Goal: Transaction & Acquisition: Purchase product/service

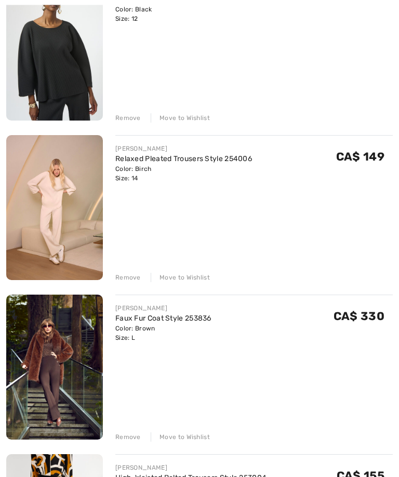
scroll to position [178, 0]
click at [131, 285] on div "JOSEPH RIBKOFF Pleated Scuba Crepe Boxy Top Style 254210 Color: Black Size: 12 …" at bounding box center [199, 289] width 387 height 626
click at [134, 282] on div "Remove" at bounding box center [127, 277] width 25 height 9
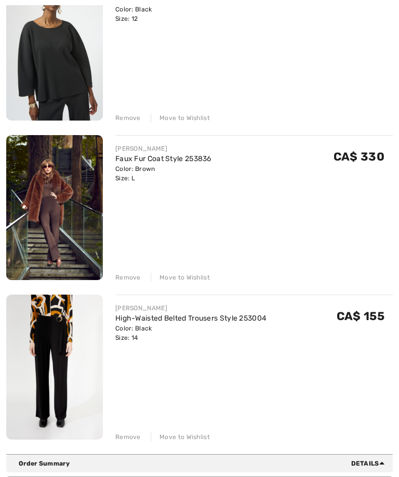
click at [131, 440] on div "Remove" at bounding box center [127, 437] width 25 height 9
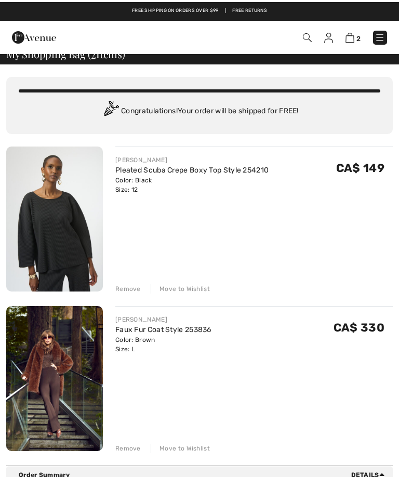
scroll to position [0, 0]
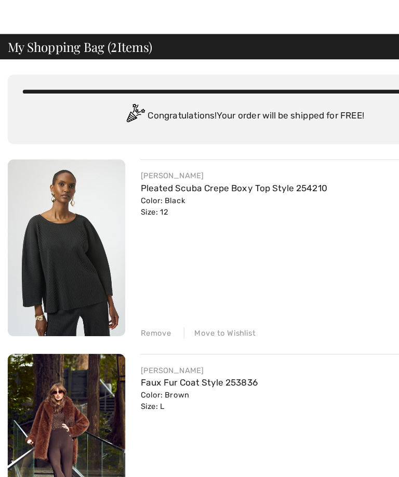
click at [132, 292] on div "Remove" at bounding box center [127, 296] width 25 height 9
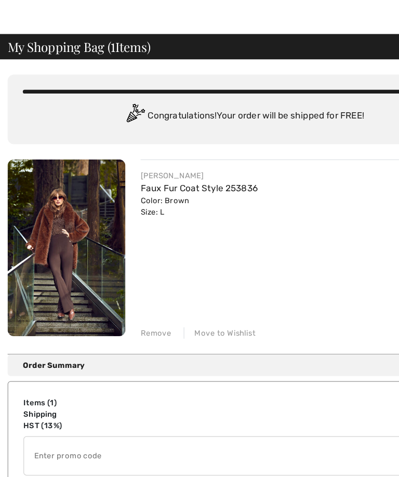
click at [133, 292] on div "Remove" at bounding box center [127, 296] width 25 height 9
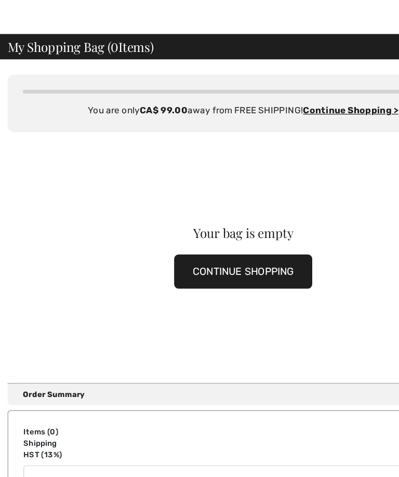
click at [204, 232] on button "CONTINUE SHOPPING" at bounding box center [199, 246] width 113 height 28
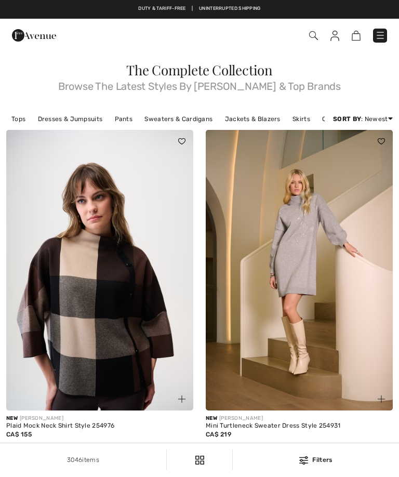
scroll to position [5, 0]
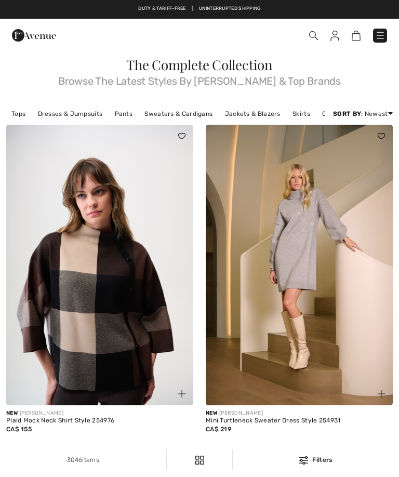
checkbox input "true"
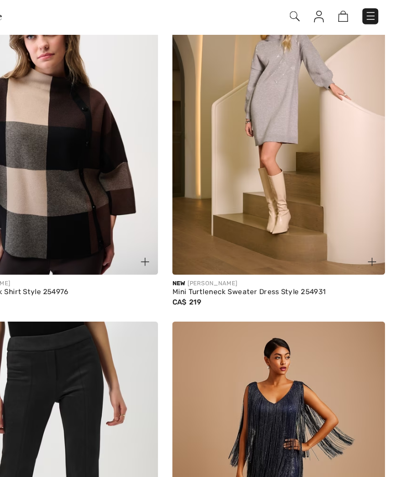
scroll to position [8, 0]
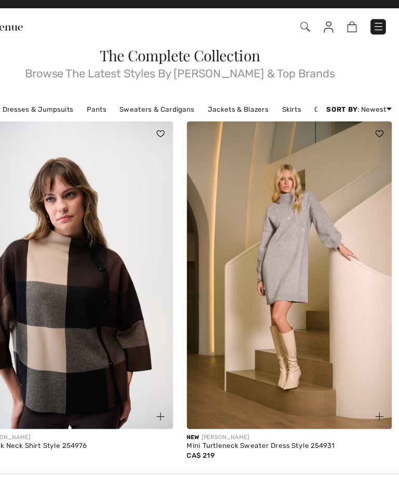
click at [266, 410] on div "New JOSEPH RIBKOFF" at bounding box center [299, 411] width 187 height 8
click at [269, 320] on img at bounding box center [299, 262] width 187 height 281
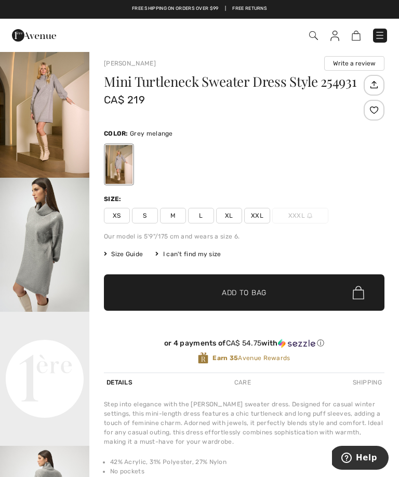
scroll to position [7, 0]
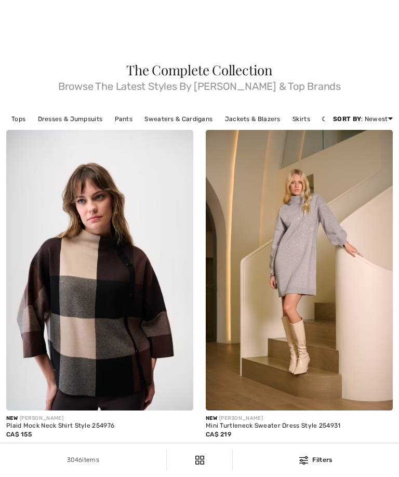
scroll to position [315, 0]
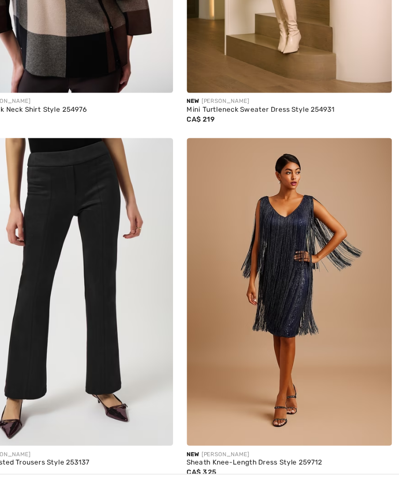
checkbox input "true"
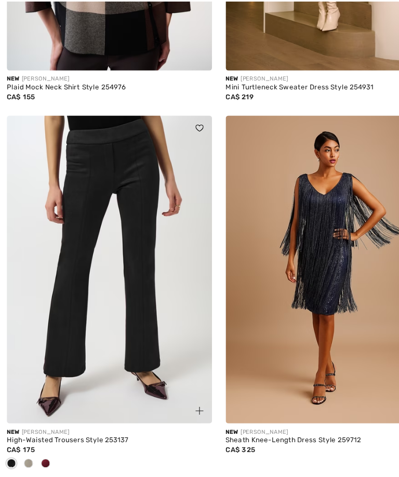
scroll to position [367, 0]
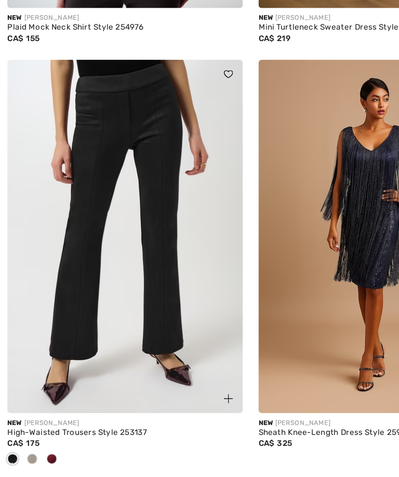
click at [44, 398] on span at bounding box center [41, 402] width 8 height 8
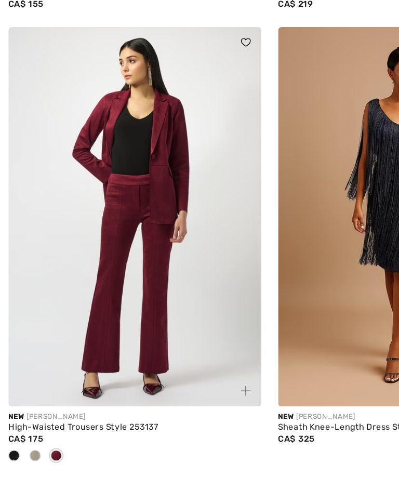
click at [27, 398] on span at bounding box center [26, 402] width 8 height 8
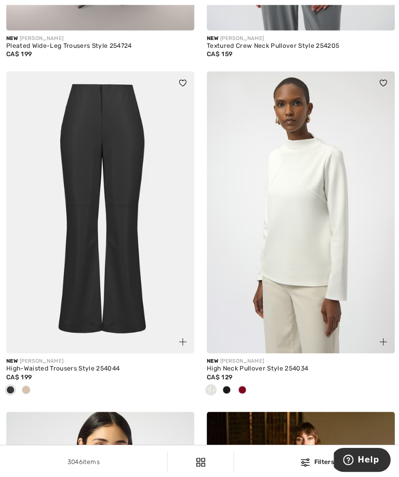
scroll to position [1041, 0]
click at [28, 393] on span at bounding box center [26, 388] width 8 height 8
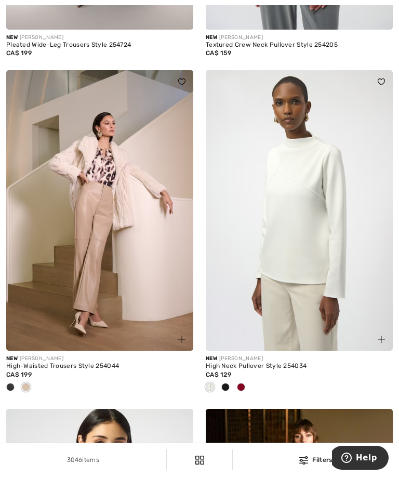
scroll to position [1051, 0]
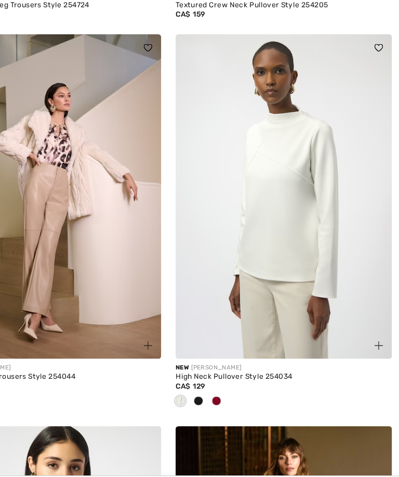
click at [237, 374] on span at bounding box center [241, 378] width 8 height 8
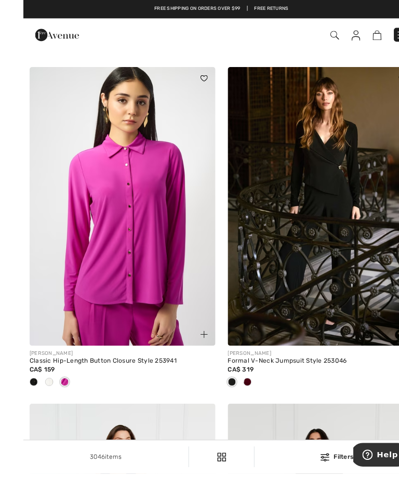
scroll to position [1386, 0]
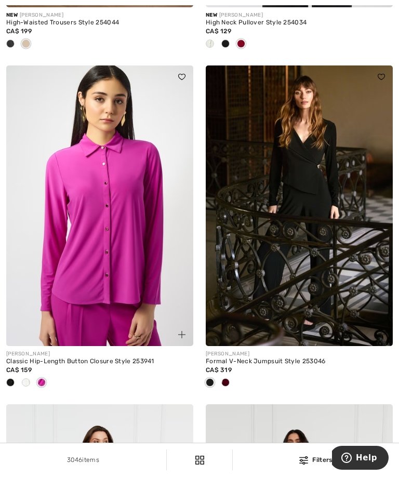
click at [25, 387] on span at bounding box center [26, 383] width 8 height 8
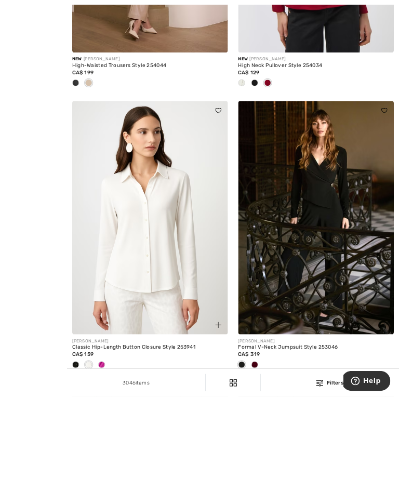
scroll to position [1402, 0]
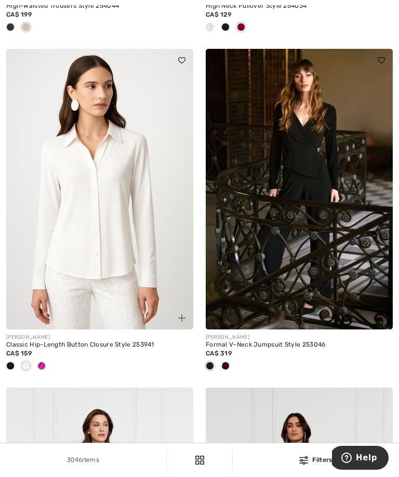
click at [9, 370] on span at bounding box center [10, 366] width 8 height 8
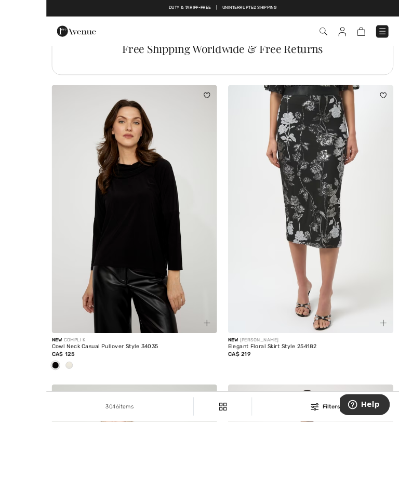
scroll to position [2116, 0]
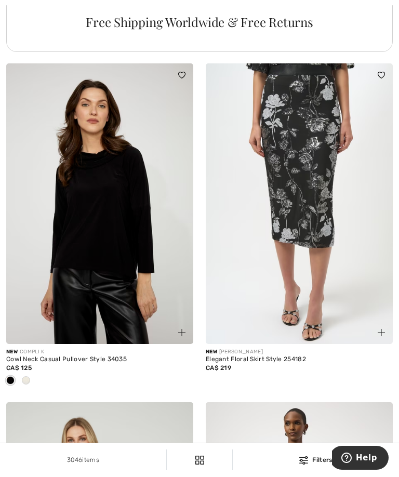
click at [29, 385] on span at bounding box center [26, 380] width 8 height 8
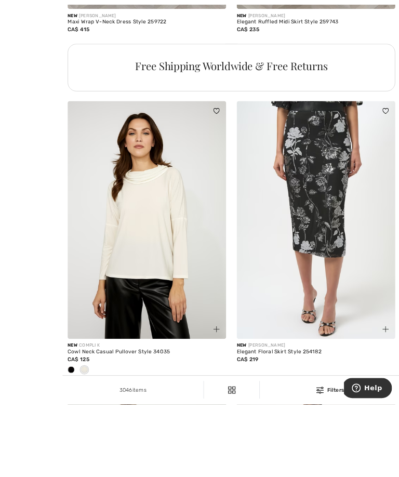
scroll to position [2101, 0]
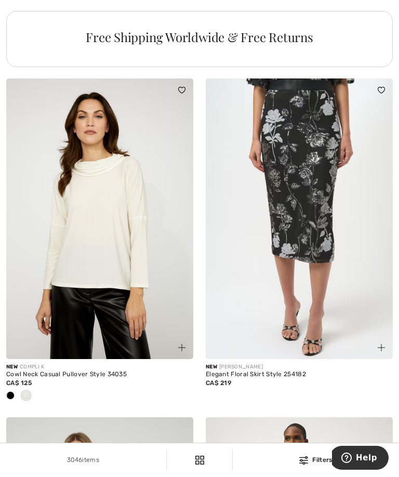
click at [114, 247] on img at bounding box center [99, 219] width 187 height 281
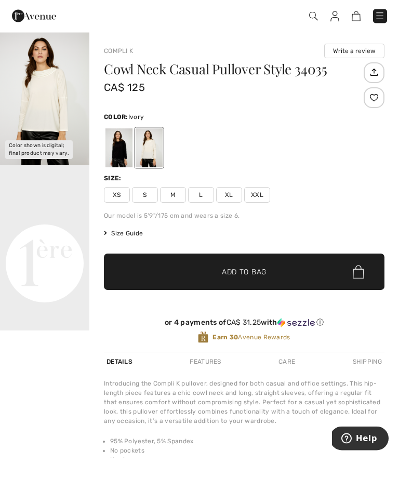
scroll to position [20, 0]
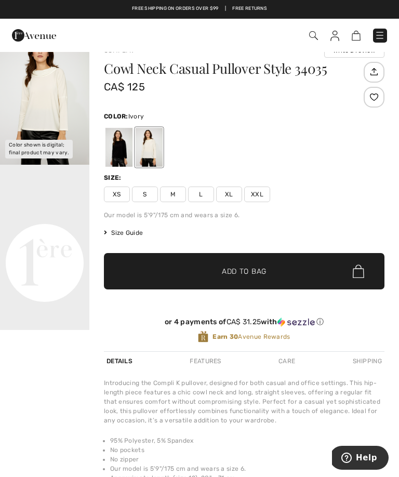
click at [209, 197] on span "L" at bounding box center [201, 195] width 26 height 16
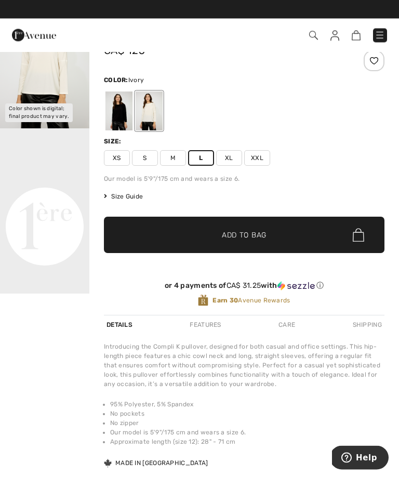
scroll to position [57, 0]
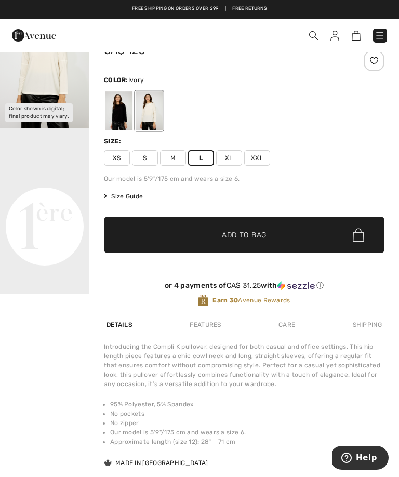
click at [127, 196] on span "Size Guide" at bounding box center [123, 196] width 39 height 9
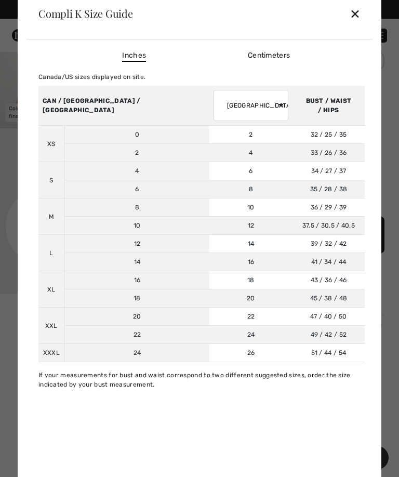
click at [360, 24] on div "✕" at bounding box center [355, 14] width 11 height 22
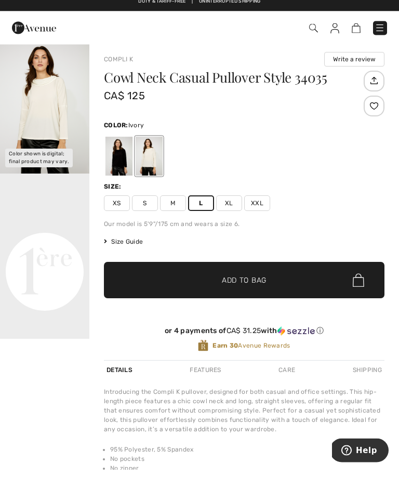
scroll to position [12, 0]
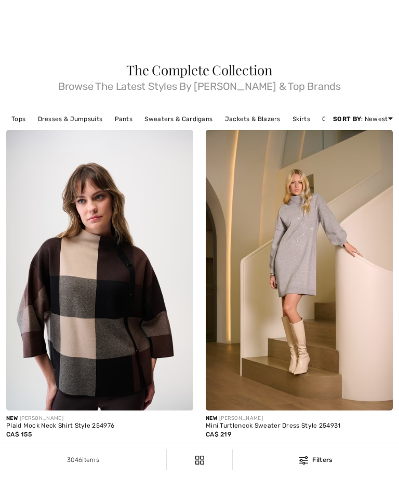
scroll to position [2336, 0]
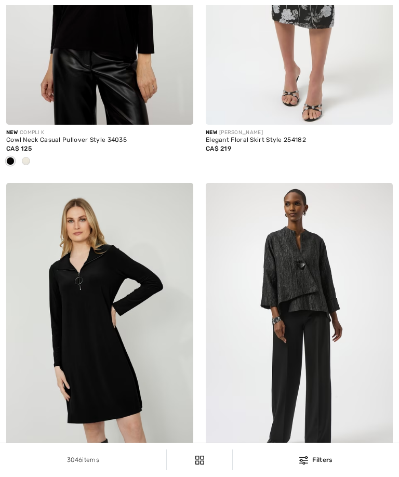
checkbox input "true"
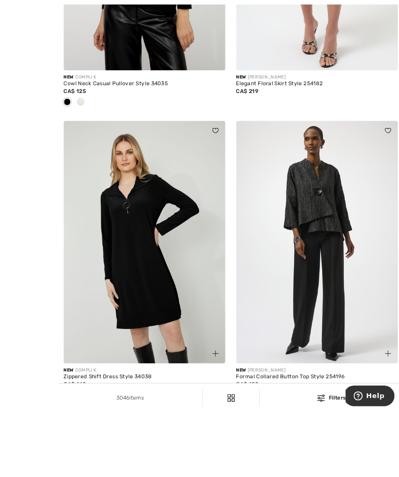
scroll to position [2417, 0]
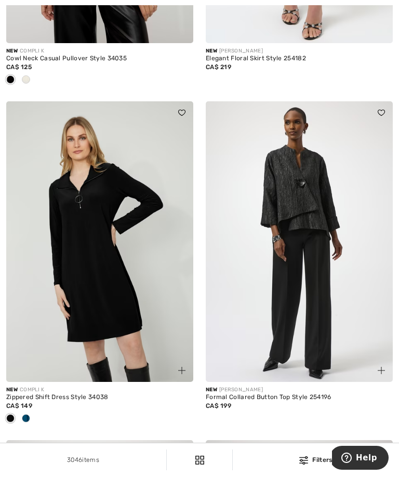
click at [30, 428] on div at bounding box center [26, 419] width 16 height 17
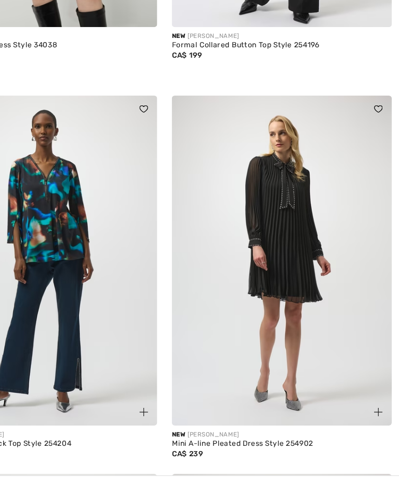
scroll to position [2738, 0]
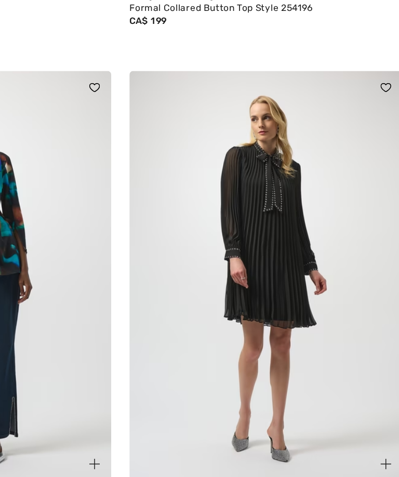
click at [206, 180] on img at bounding box center [299, 260] width 187 height 281
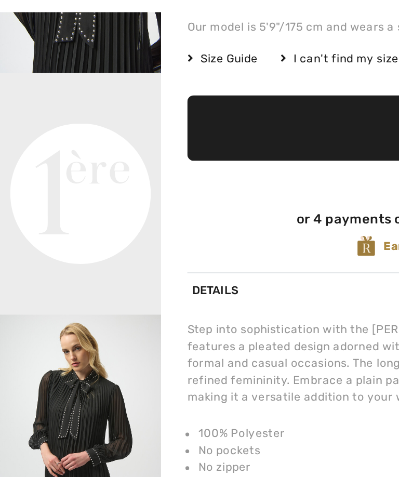
scroll to position [31, 0]
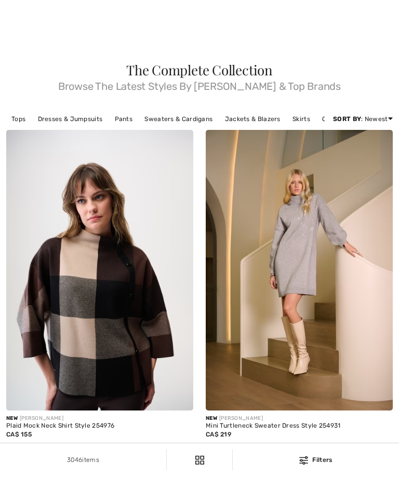
checkbox input "true"
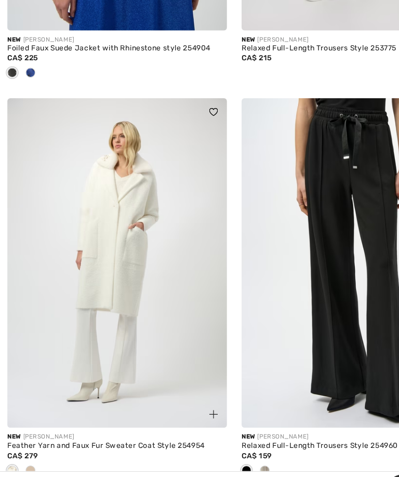
scroll to position [5103, 0]
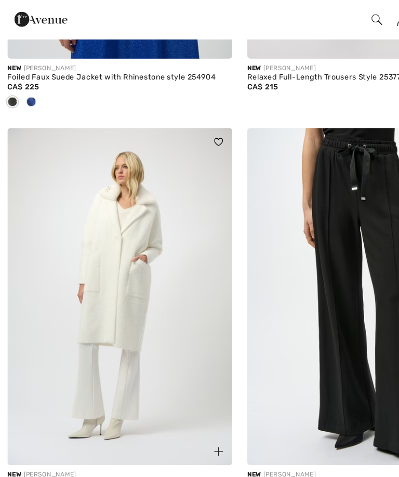
click at [106, 240] on img at bounding box center [99, 266] width 187 height 281
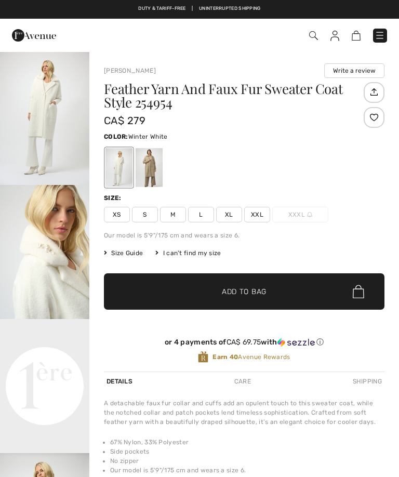
click at [159, 162] on div at bounding box center [149, 167] width 27 height 39
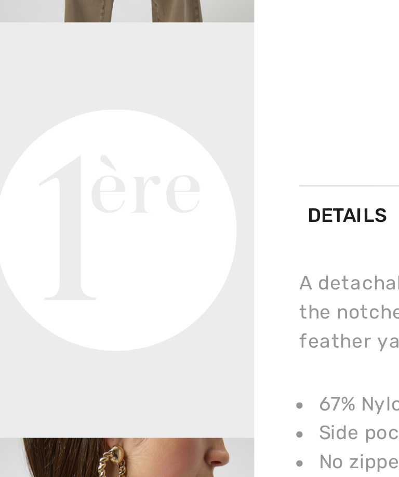
scroll to position [35, 0]
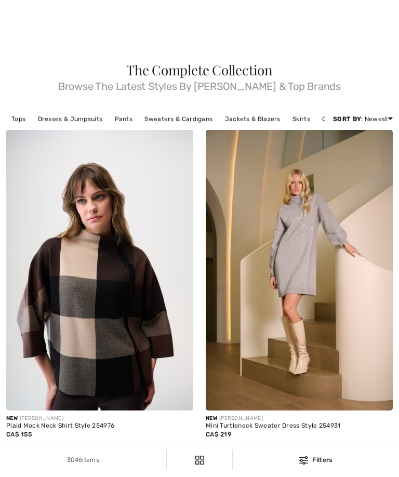
scroll to position [5107, 0]
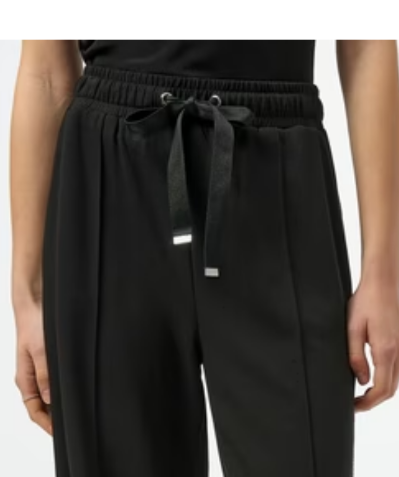
checkbox input "true"
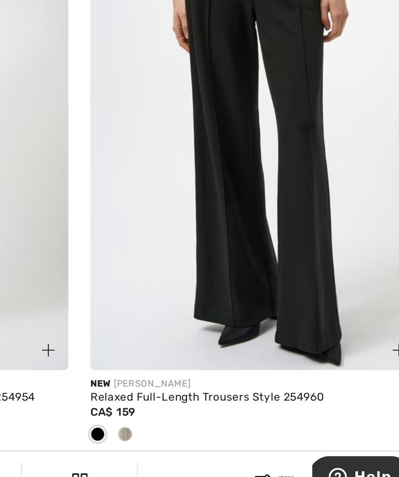
scroll to position [5137, 0]
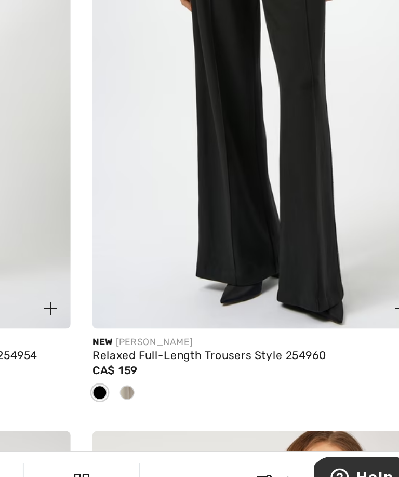
click at [221, 406] on span at bounding box center [225, 410] width 8 height 8
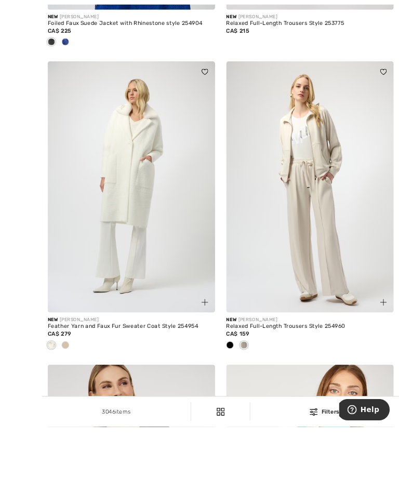
scroll to position [5194, 0]
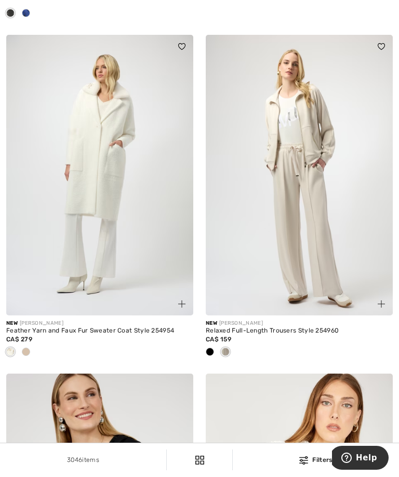
click at [230, 356] on span at bounding box center [225, 352] width 8 height 8
click at [211, 354] on div at bounding box center [210, 352] width 16 height 17
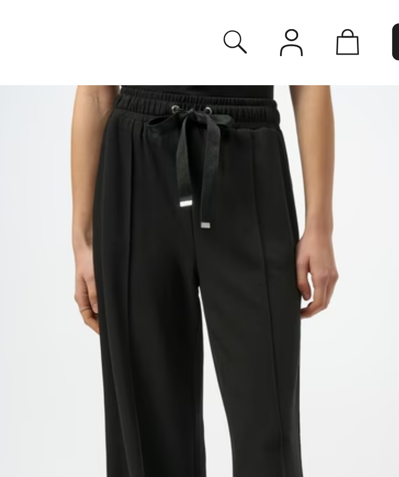
scroll to position [5151, 0]
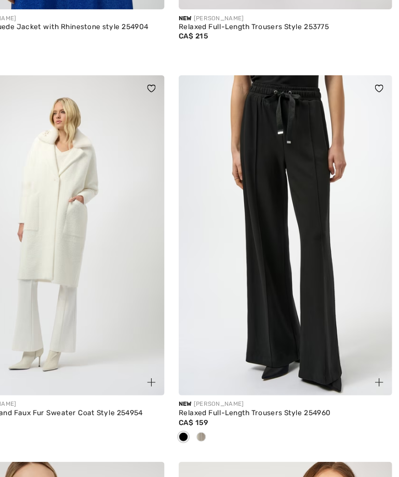
click at [261, 225] on img at bounding box center [299, 218] width 187 height 281
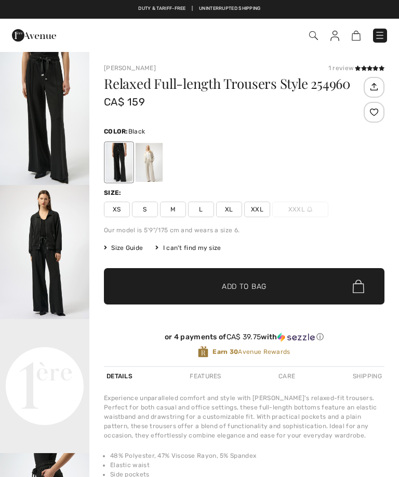
scroll to position [124, 0]
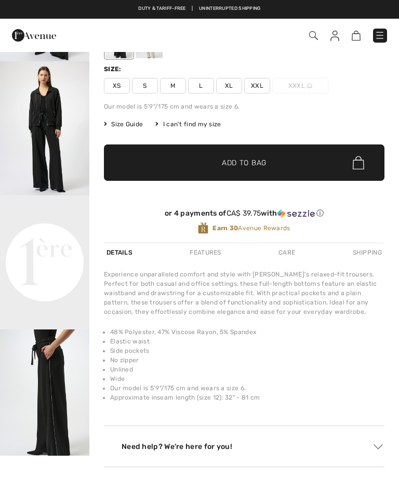
checkbox input "true"
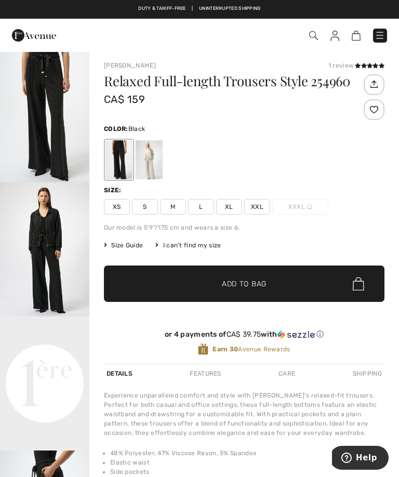
scroll to position [1, 0]
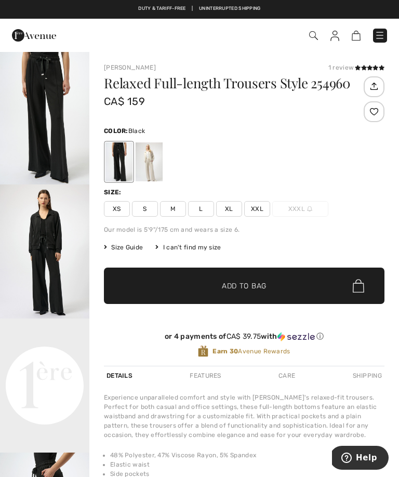
click at [134, 246] on span "Size Guide" at bounding box center [123, 247] width 39 height 9
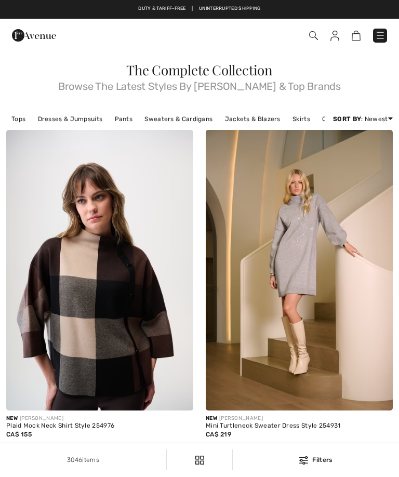
checkbox input "true"
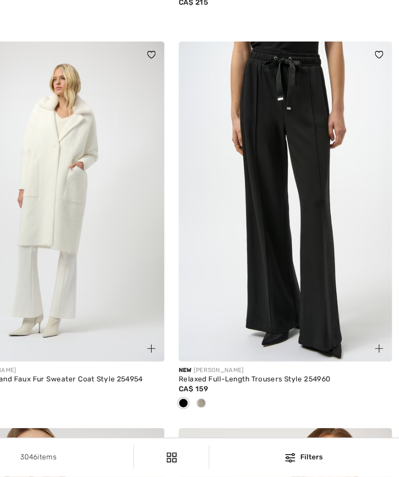
click at [218, 405] on div at bounding box center [226, 413] width 16 height 17
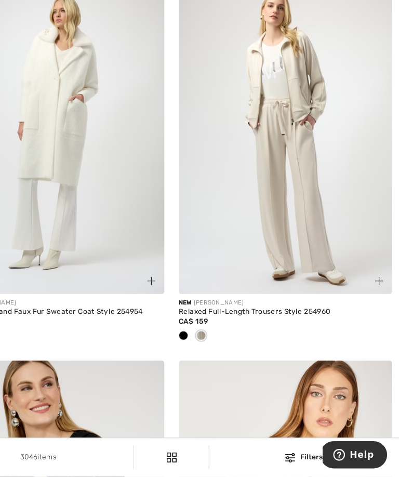
scroll to position [0, 0]
click at [274, 234] on img at bounding box center [299, 176] width 187 height 281
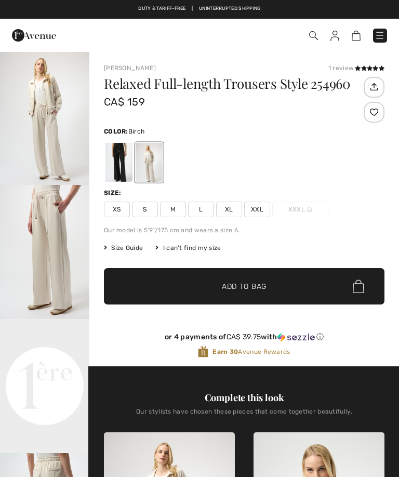
click at [207, 211] on span "L" at bounding box center [201, 210] width 26 height 16
click at [206, 209] on span "L" at bounding box center [201, 210] width 26 height 16
click at [256, 290] on span "Add to Bag" at bounding box center [244, 286] width 45 height 11
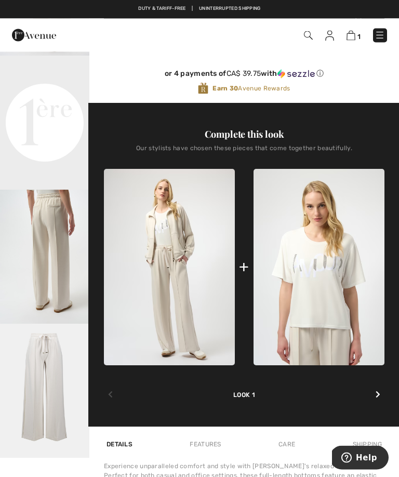
scroll to position [264, 0]
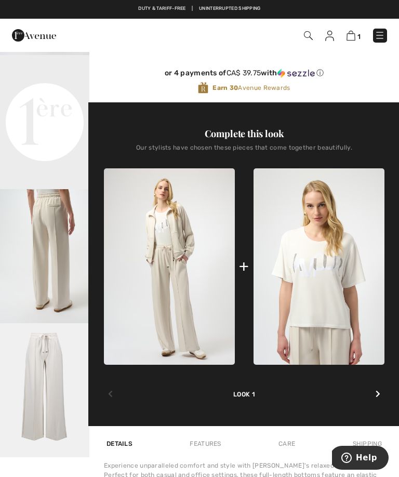
click at [184, 257] on img at bounding box center [169, 266] width 131 height 197
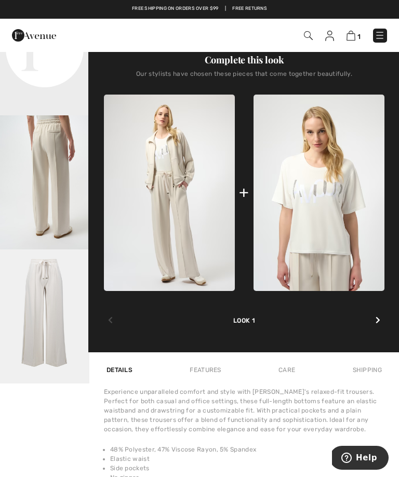
scroll to position [344, 0]
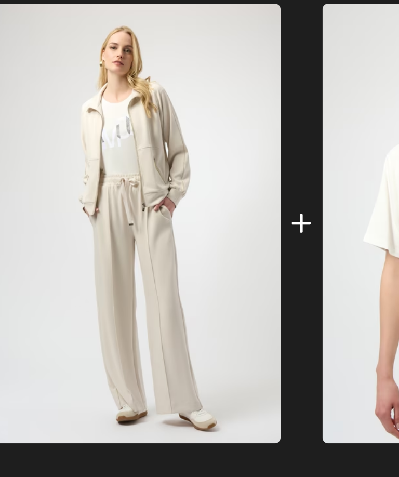
click at [104, 88] on img at bounding box center [169, 186] width 131 height 197
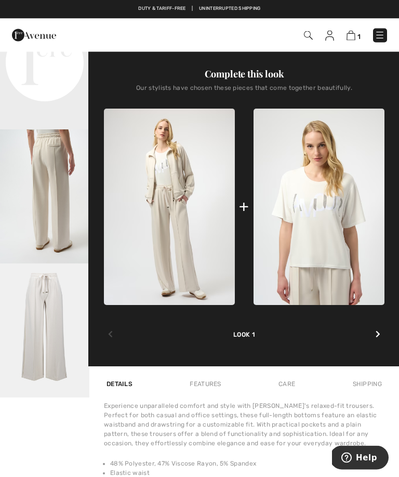
scroll to position [313, 0]
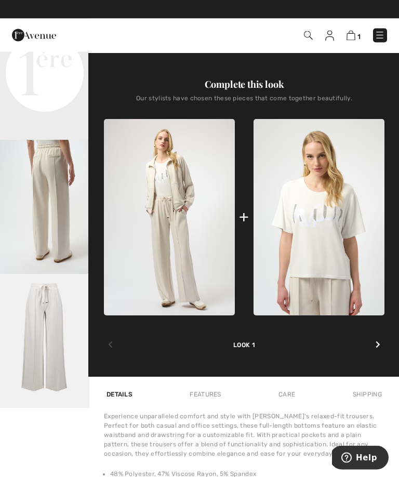
click at [381, 344] on div at bounding box center [378, 345] width 13 height 19
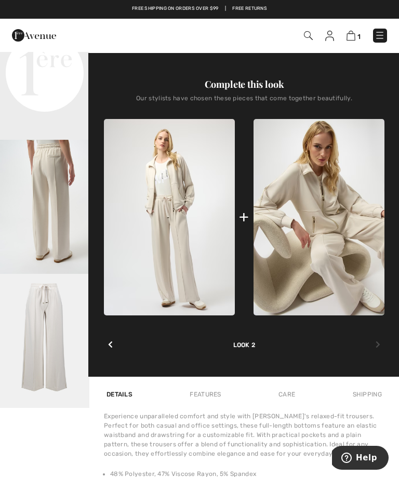
scroll to position [322, 0]
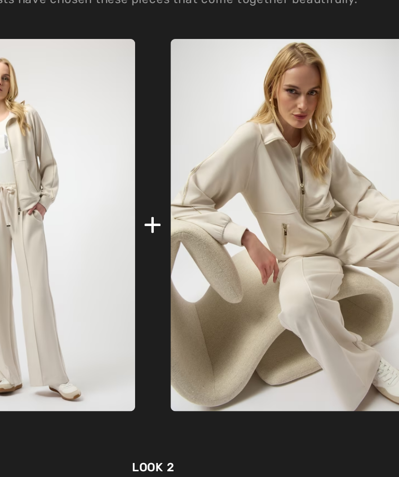
click at [254, 121] on img at bounding box center [319, 208] width 131 height 197
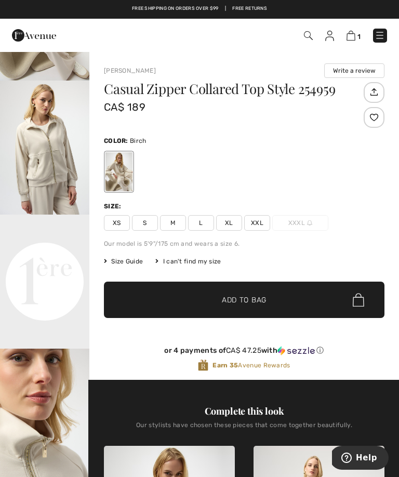
click at [132, 262] on span "Size Guide" at bounding box center [123, 261] width 39 height 9
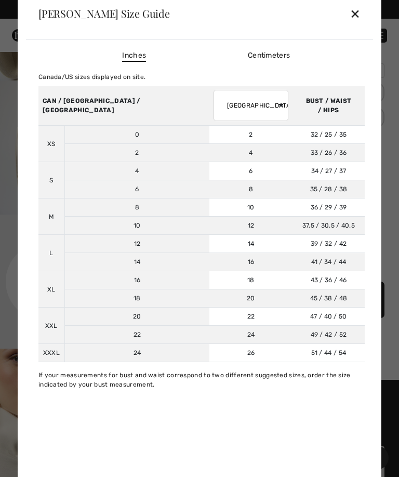
click at [360, 17] on div "✕" at bounding box center [355, 14] width 11 height 22
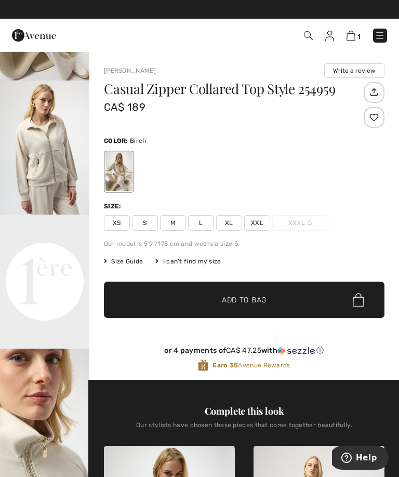
click at [206, 225] on span "L" at bounding box center [201, 223] width 26 height 16
click at [258, 302] on span "Add to Bag" at bounding box center [244, 300] width 45 height 11
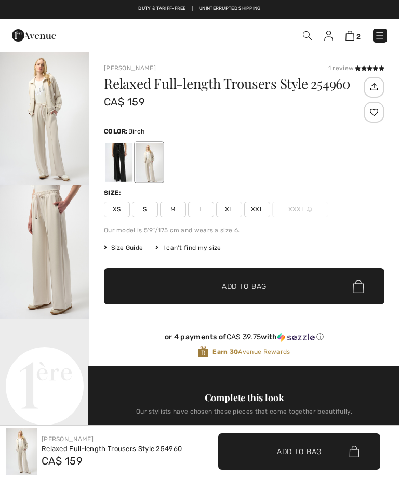
checkbox input "true"
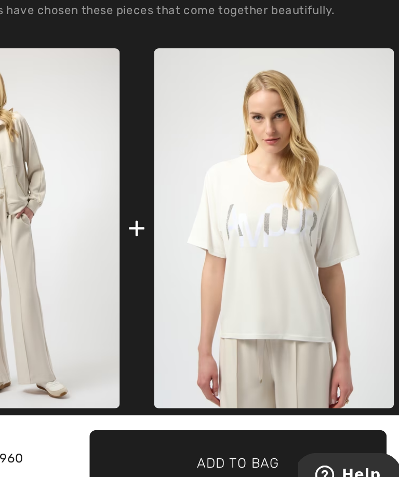
scroll to position [241, 0]
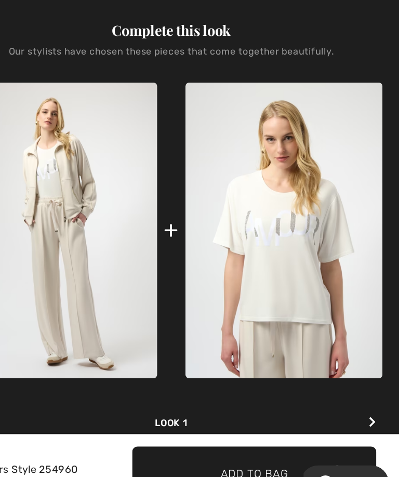
click at [254, 192] on img at bounding box center [319, 290] width 131 height 197
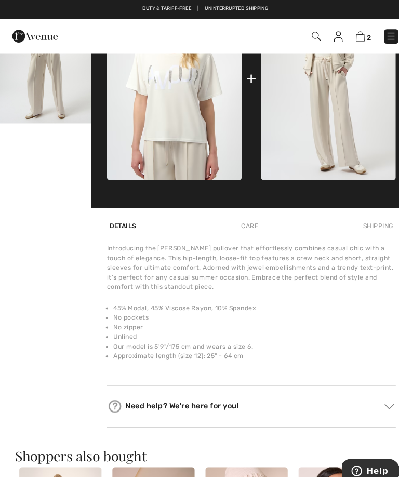
scroll to position [468, 0]
click at [246, 223] on div "Care" at bounding box center [243, 219] width 22 height 19
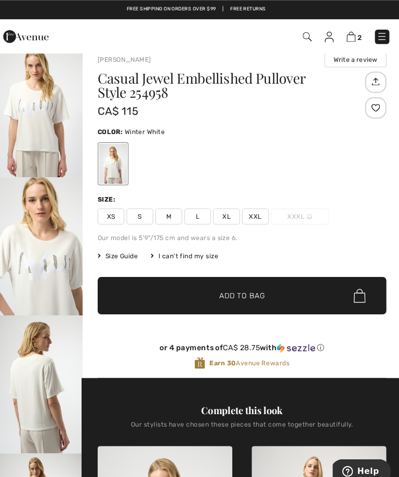
scroll to position [12, 0]
